Goal: Register for event/course

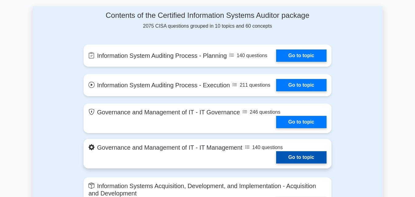
scroll to position [313, 0]
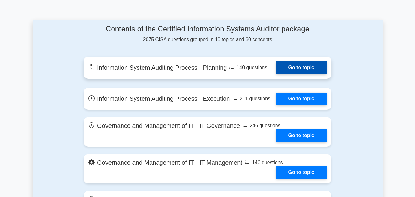
click at [307, 64] on link "Go to topic" at bounding box center [301, 67] width 50 height 12
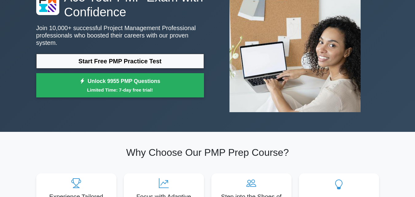
scroll to position [31, 0]
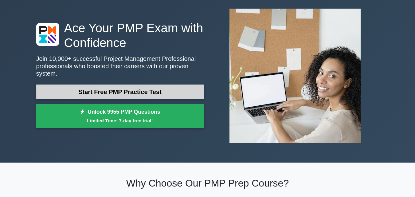
click at [142, 89] on link "Start Free PMP Practice Test" at bounding box center [120, 91] width 168 height 15
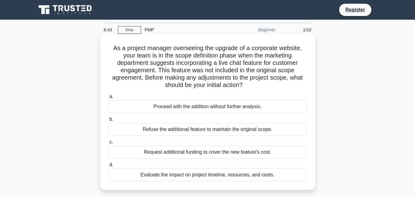
click at [143, 175] on div "Evaluate the impact on project timeline, resources, and costs." at bounding box center [207, 174] width 199 height 13
click at [108, 167] on input "d. Evaluate the impact on project timeline, resources, and costs." at bounding box center [108, 165] width 0 height 4
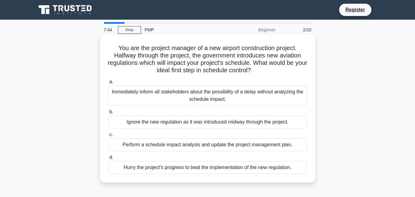
click at [120, 143] on div "Perform a schedule impact analysis and update the project management plan." at bounding box center [207, 144] width 199 height 13
click at [108, 137] on input "c. Perform a schedule impact analysis and update the project management plan." at bounding box center [108, 135] width 0 height 4
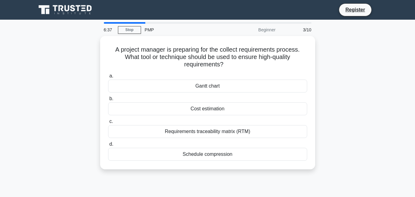
click at [144, 31] on div "PMP" at bounding box center [183, 30] width 84 height 12
click at [146, 29] on div "PMP" at bounding box center [183, 30] width 84 height 12
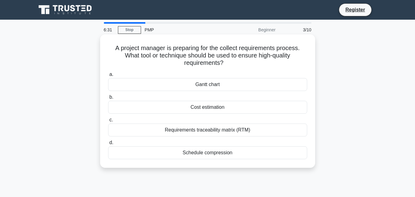
click at [230, 108] on div "Cost estimation" at bounding box center [207, 107] width 199 height 13
click at [108, 99] on input "b. Cost estimation" at bounding box center [108, 97] width 0 height 4
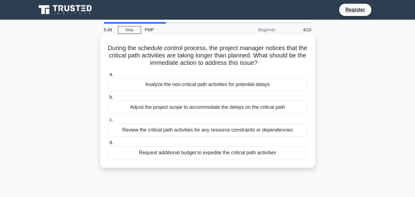
click at [171, 106] on div "Adjust the project scope to accommodate the delays on the critical path" at bounding box center [207, 107] width 199 height 13
click at [108, 99] on input "b. Adjust the project scope to accommodate the delays on the critical path" at bounding box center [108, 97] width 0 height 4
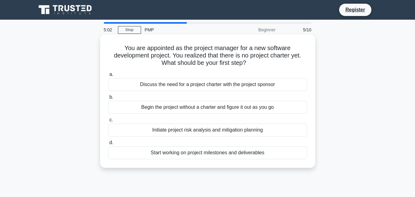
click at [174, 88] on div "Discuss the need for a project charter with the project sponsor" at bounding box center [207, 84] width 199 height 13
click at [108, 76] on input "a. Discuss the need for a project charter with the project sponsor" at bounding box center [108, 75] width 0 height 4
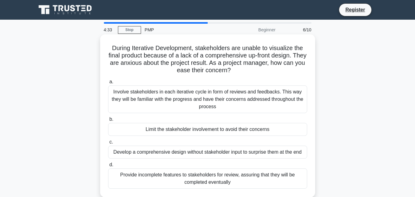
click at [148, 91] on div "Involve stakeholders in each iterative cycle in form of reviews and feedbacks. …" at bounding box center [207, 99] width 199 height 28
click at [108, 84] on input "a. Involve stakeholders in each iterative cycle in form of reviews and feedback…" at bounding box center [108, 82] width 0 height 4
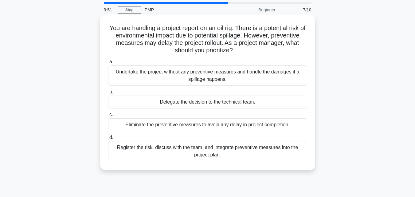
scroll to position [31, 0]
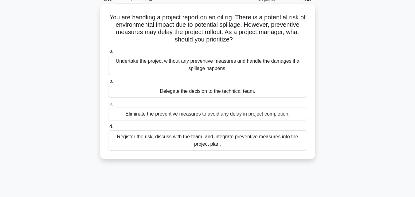
click at [242, 138] on div "Register the risk, discuss with the team, and integrate preventive measures int…" at bounding box center [207, 140] width 199 height 20
click at [108, 129] on input "d. Register the risk, discuss with the team, and integrate preventive measures …" at bounding box center [108, 127] width 0 height 4
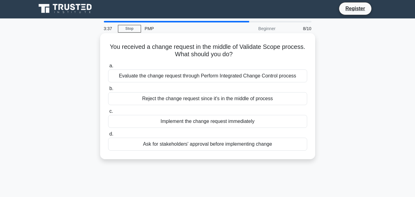
scroll to position [0, 0]
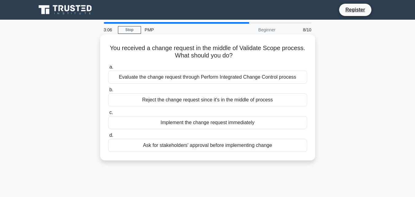
click at [173, 147] on div "Ask for stakeholders' approval before implementing change" at bounding box center [207, 145] width 199 height 13
click at [108, 137] on input "d. Ask for stakeholders' approval before implementing change" at bounding box center [108, 135] width 0 height 4
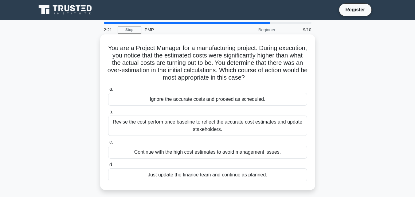
click at [123, 123] on div "Revise the cost performance baseline to reflect the accurate cost estimates and…" at bounding box center [207, 126] width 199 height 20
click at [108, 114] on input "b. Revise the cost performance baseline to reflect the accurate cost estimates …" at bounding box center [108, 112] width 0 height 4
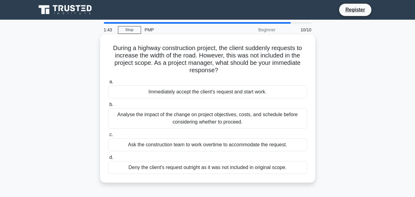
click at [125, 122] on div "Analyse the impact of the change on project objectives, costs, and schedule bef…" at bounding box center [207, 118] width 199 height 20
click at [108, 107] on input "b. Analyse the impact of the change on project objectives, costs, and schedule …" at bounding box center [108, 105] width 0 height 4
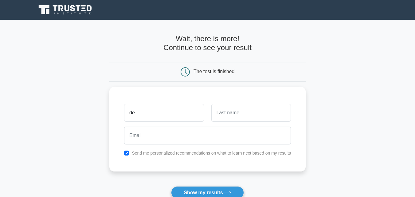
type input "d"
type input "[PERSON_NAME]"
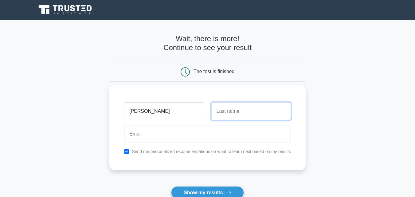
click at [225, 110] on input "text" at bounding box center [251, 111] width 80 height 18
drag, startPoint x: 225, startPoint y: 112, endPoint x: 220, endPoint y: 112, distance: 5.3
click at [220, 112] on input "kemei" at bounding box center [251, 111] width 80 height 18
click at [230, 112] on input "kemei" at bounding box center [251, 111] width 80 height 18
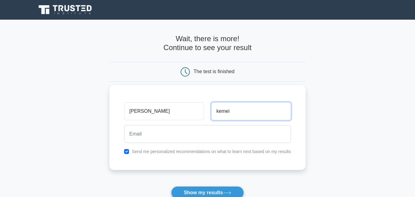
click at [230, 112] on input "kemei" at bounding box center [251, 111] width 80 height 18
type input "kemei"
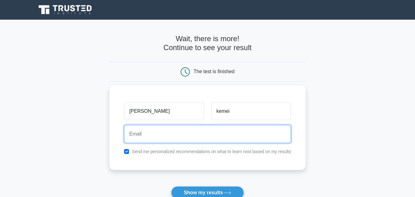
drag, startPoint x: 227, startPoint y: 111, endPoint x: 149, endPoint y: 130, distance: 80.0
click at [149, 130] on input "email" at bounding box center [207, 134] width 167 height 18
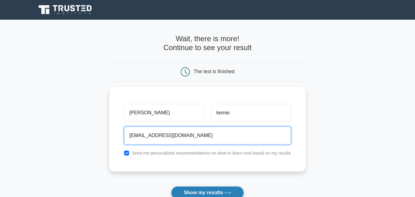
type input "kemeiderick528@gmail.com"
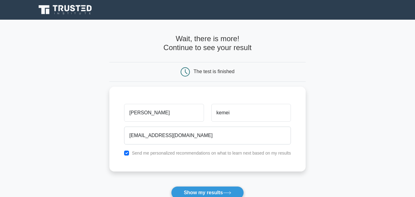
click at [190, 189] on button "Show my results" at bounding box center [207, 192] width 73 height 13
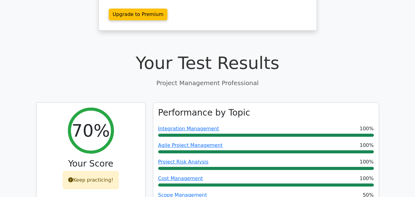
scroll to position [123, 0]
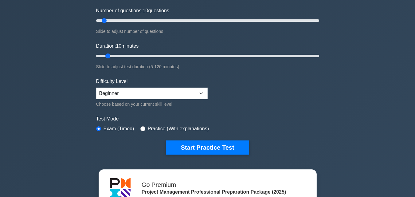
scroll to position [92, 0]
